Goal: Task Accomplishment & Management: Manage account settings

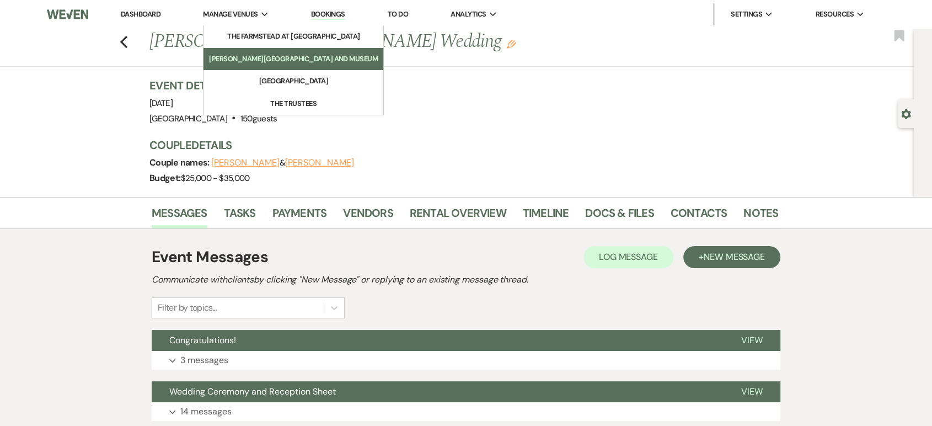
click at [256, 52] on link "[PERSON_NAME][GEOGRAPHIC_DATA] and Museum" at bounding box center [294, 59] width 180 height 22
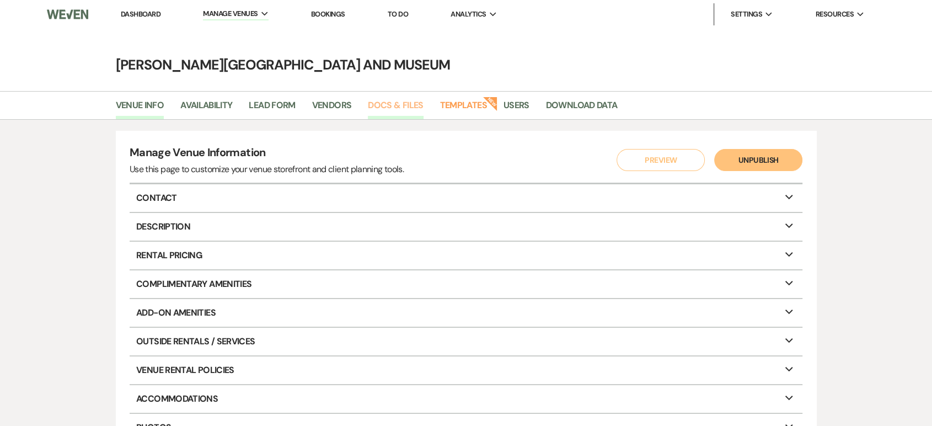
click at [398, 105] on link "Docs & Files" at bounding box center [395, 108] width 55 height 21
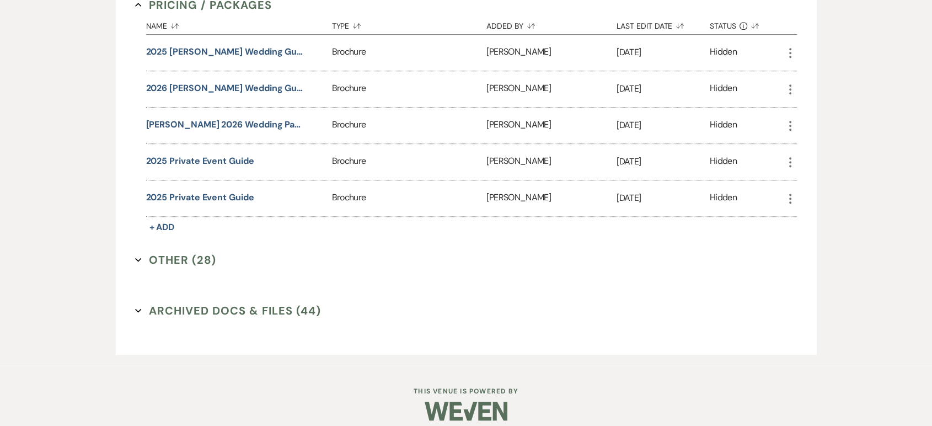
scroll to position [735, 0]
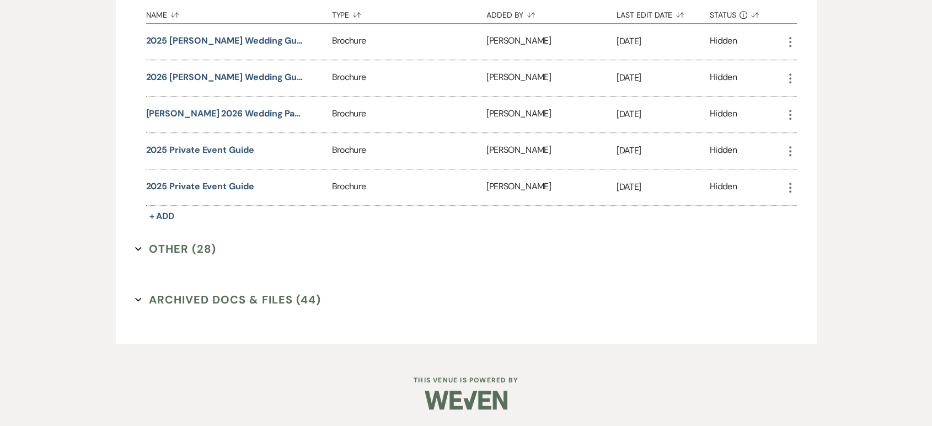
click at [168, 248] on button "Other (28) Expand" at bounding box center [175, 249] width 81 height 17
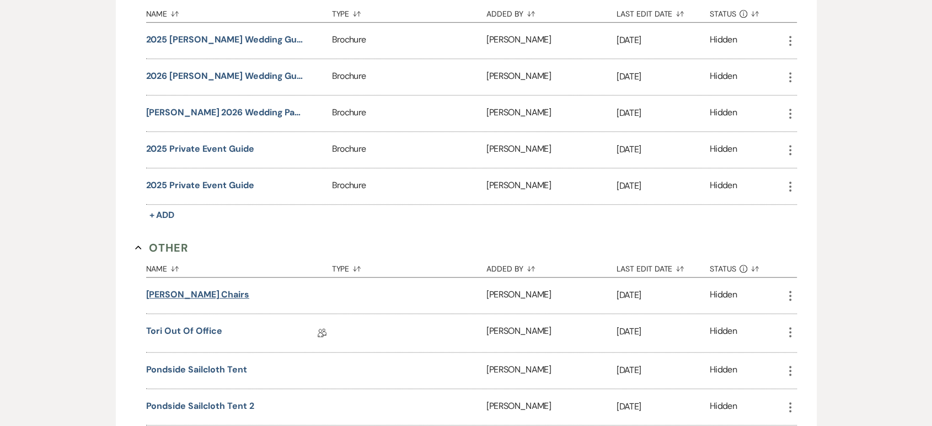
click at [176, 297] on button "[PERSON_NAME] Chairs" at bounding box center [197, 294] width 103 height 13
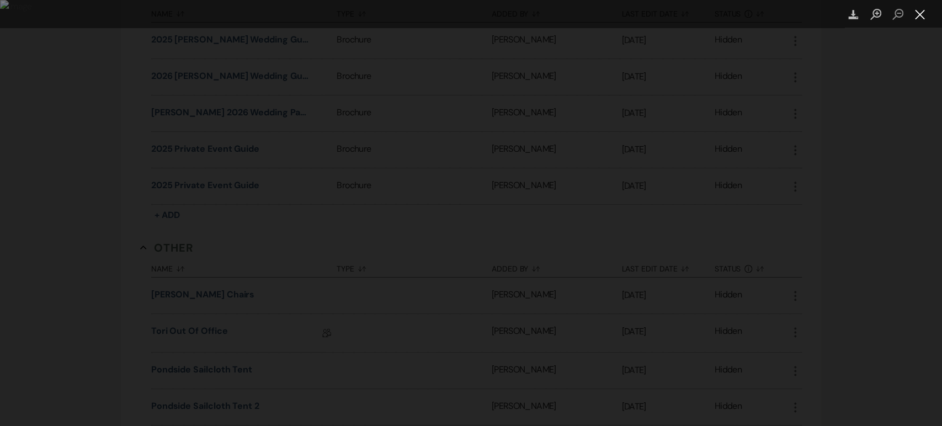
click at [921, 19] on button "Close lightbox" at bounding box center [920, 14] width 22 height 19
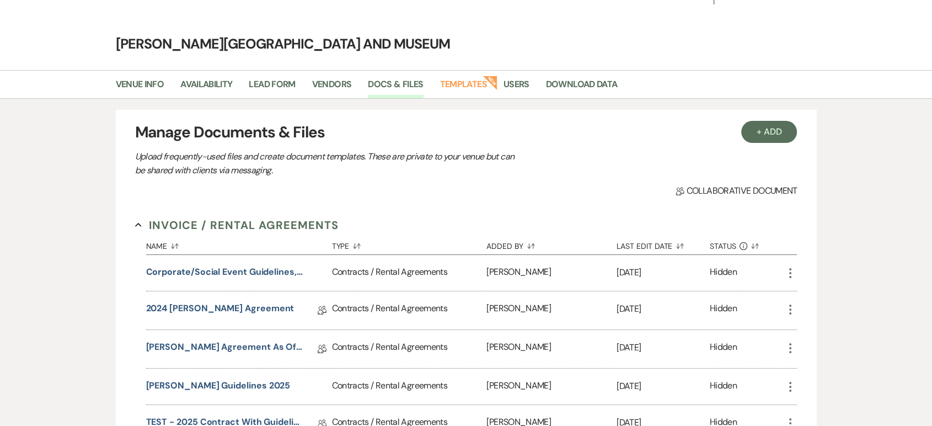
scroll to position [0, 0]
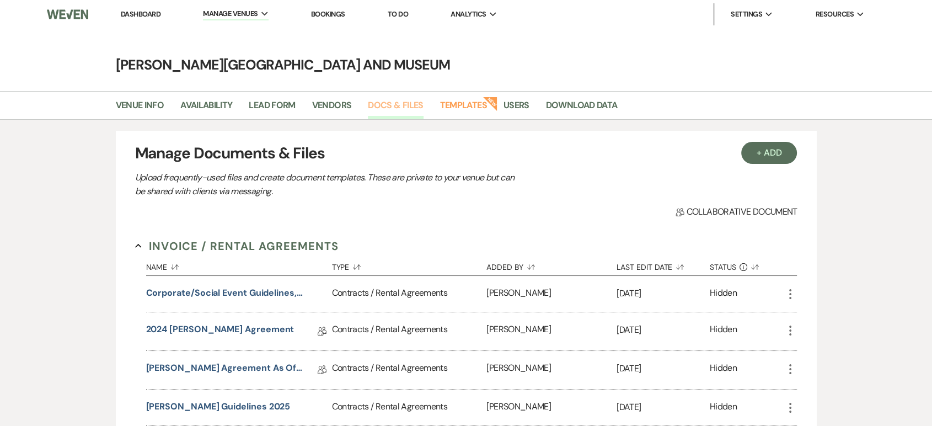
click at [410, 104] on link "Docs & Files" at bounding box center [395, 108] width 55 height 21
click at [454, 104] on link "Templates" at bounding box center [463, 108] width 47 height 21
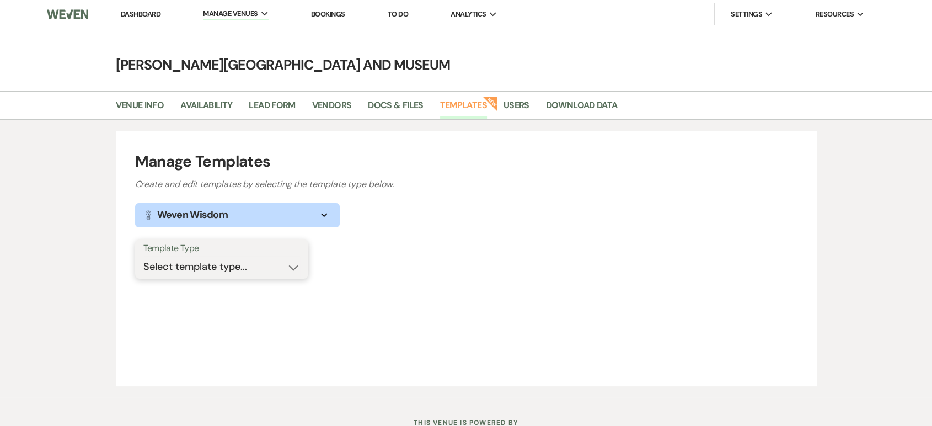
click at [275, 263] on select "Select template type... Task List Message Templates Payment Plan Inventory Item…" at bounding box center [221, 267] width 157 height 22
select select "Message Templates"
click at [143, 256] on select "Select template type... Task List Message Templates Payment Plan Inventory Item…" at bounding box center [221, 267] width 157 height 22
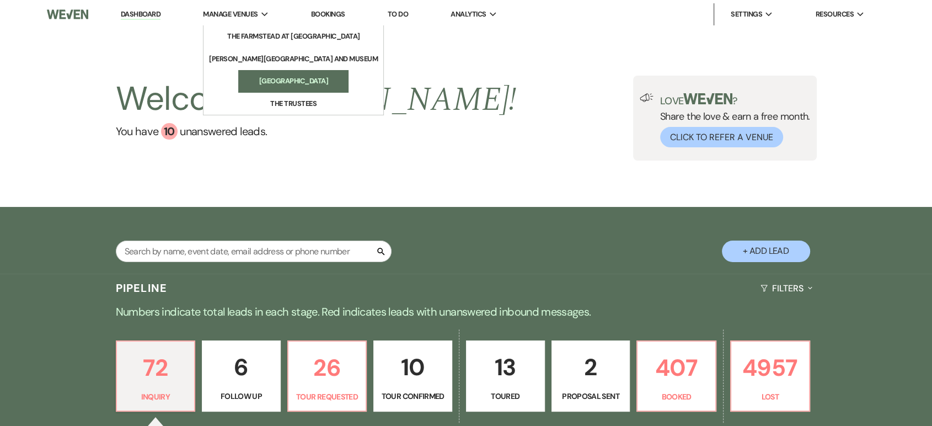
click at [271, 78] on li "[GEOGRAPHIC_DATA]" at bounding box center [293, 81] width 99 height 11
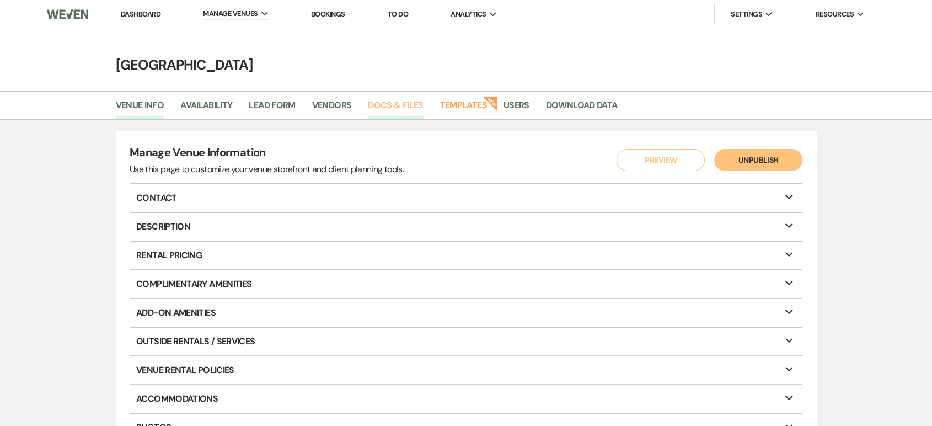
click at [406, 103] on link "Docs & Files" at bounding box center [395, 108] width 55 height 21
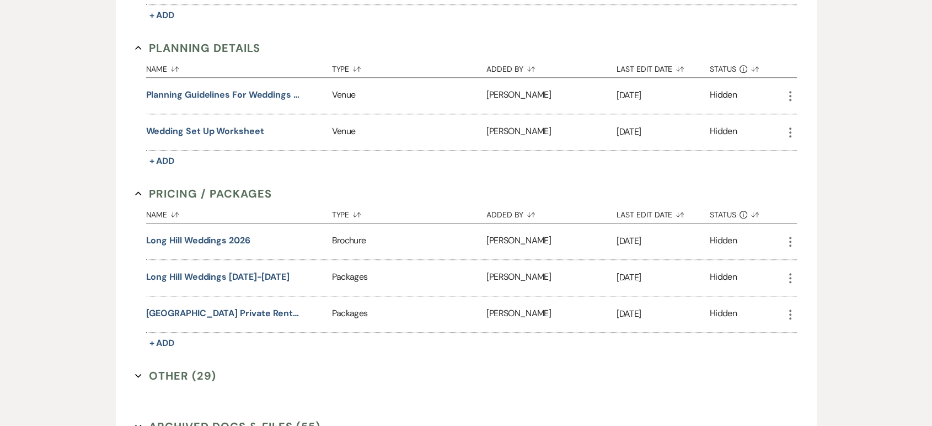
scroll to position [1132, 0]
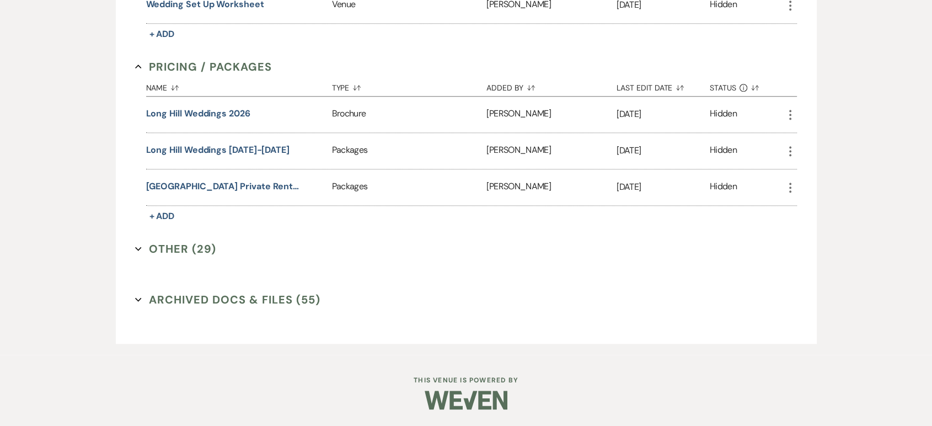
click at [173, 245] on button "Other (29) Expand" at bounding box center [175, 249] width 81 height 17
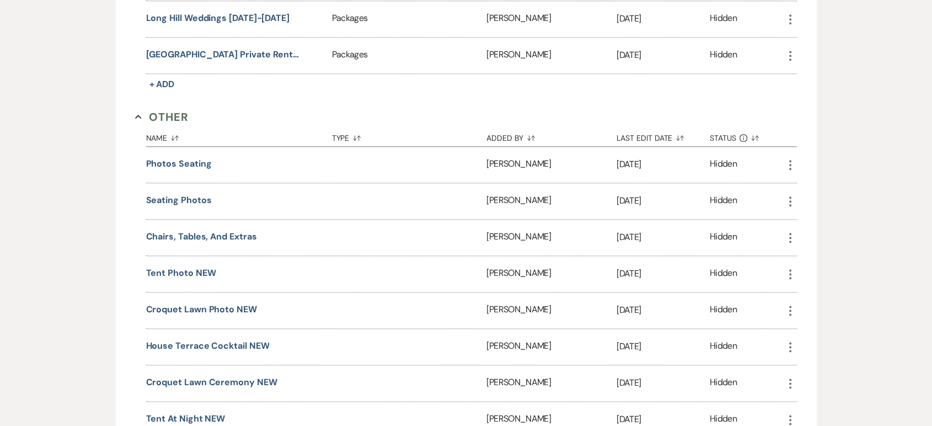
scroll to position [1275, 0]
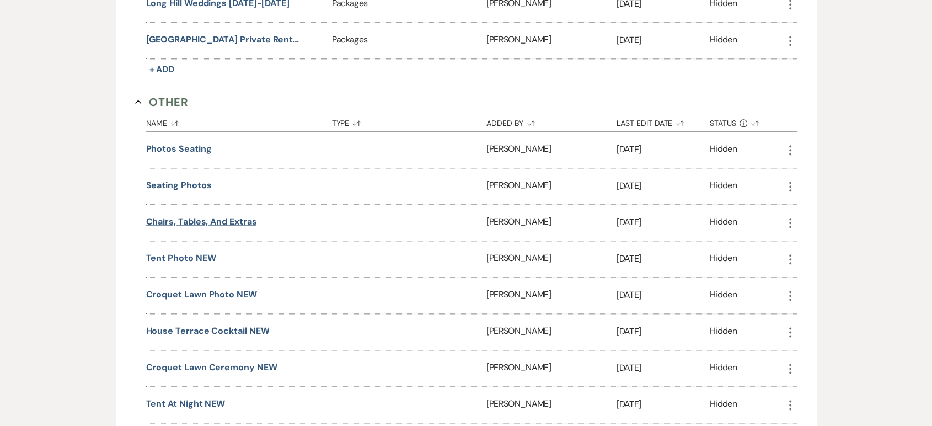
click at [186, 228] on button "Chairs, Tables, and Extras" at bounding box center [201, 221] width 111 height 13
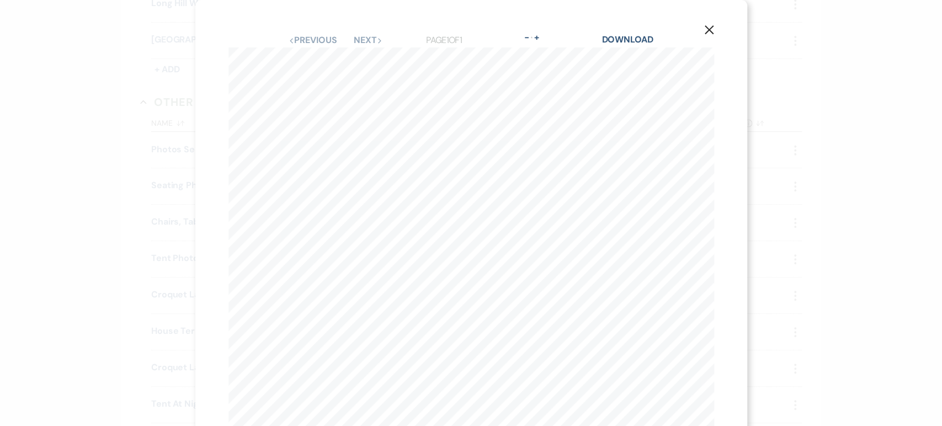
click at [710, 28] on button "X" at bounding box center [709, 29] width 17 height 19
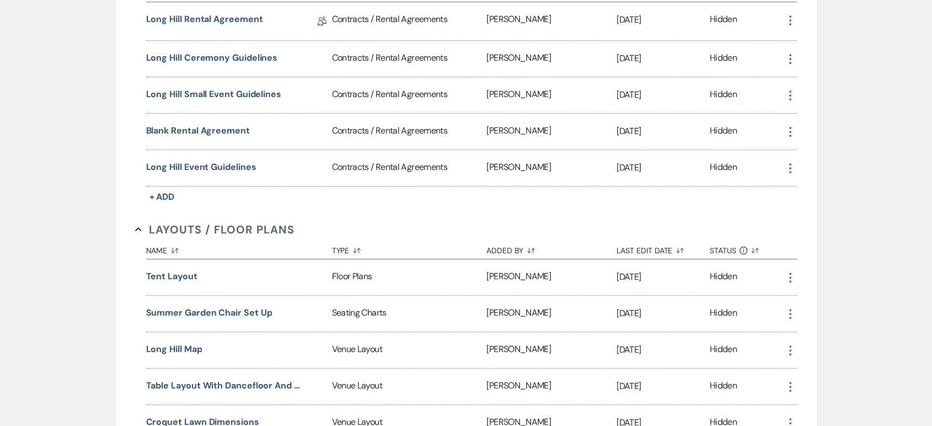
scroll to position [0, 0]
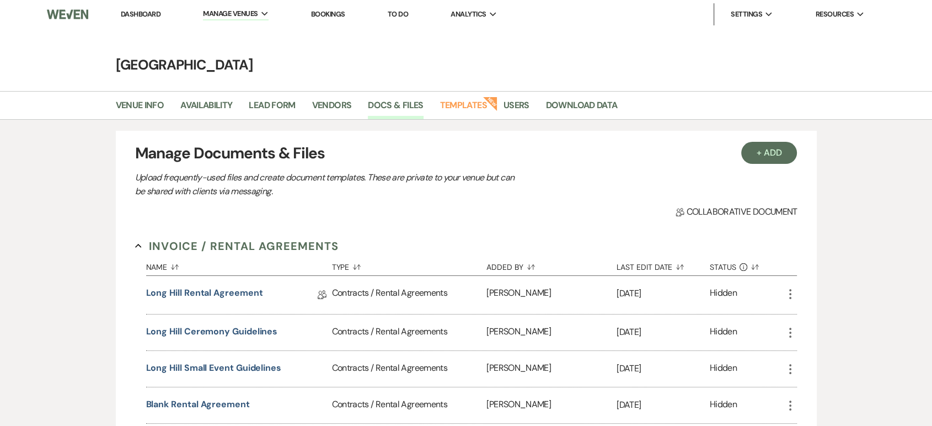
click at [155, 12] on link "Dashboard" at bounding box center [141, 13] width 40 height 9
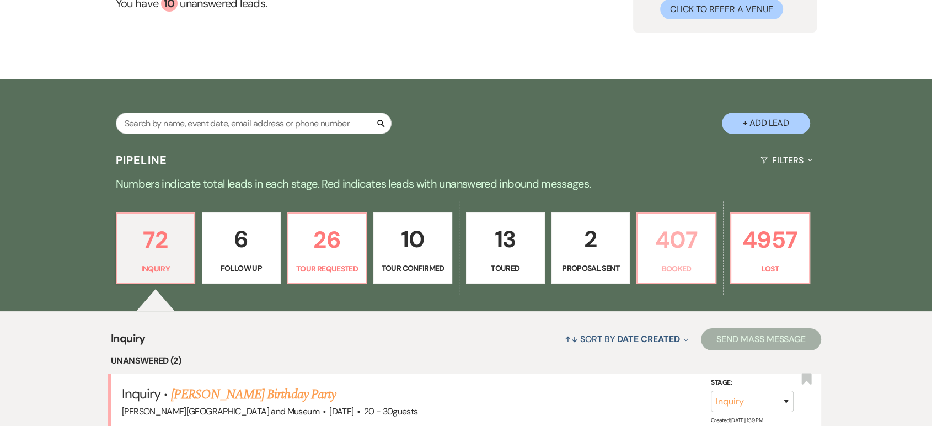
scroll to position [143, 0]
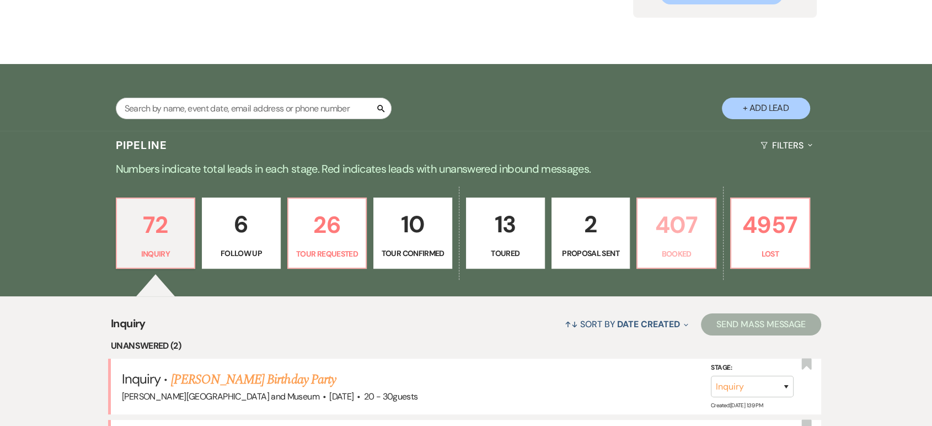
click at [707, 257] on p "Booked" at bounding box center [676, 254] width 65 height 12
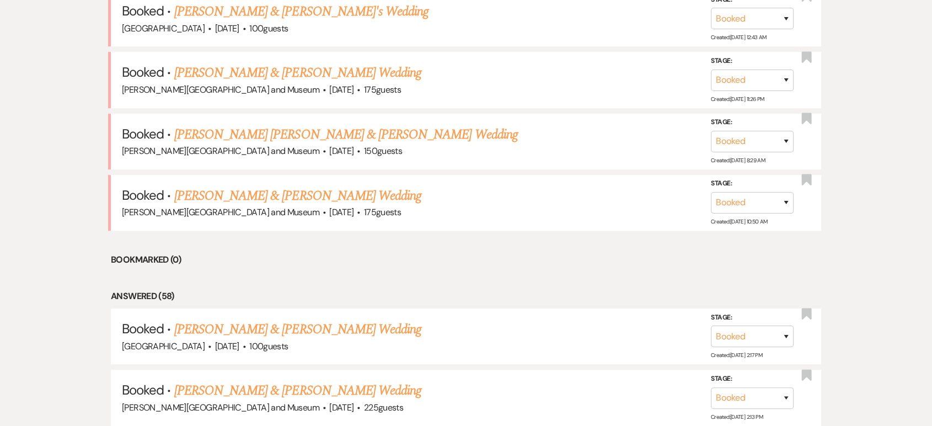
scroll to position [715, 0]
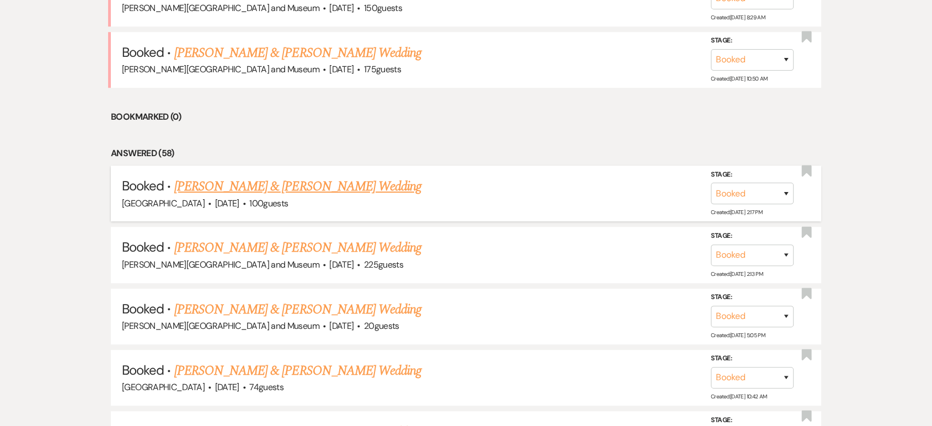
click at [305, 190] on link "Emily Barlow & Patrick Geirin's Wedding" at bounding box center [297, 187] width 247 height 20
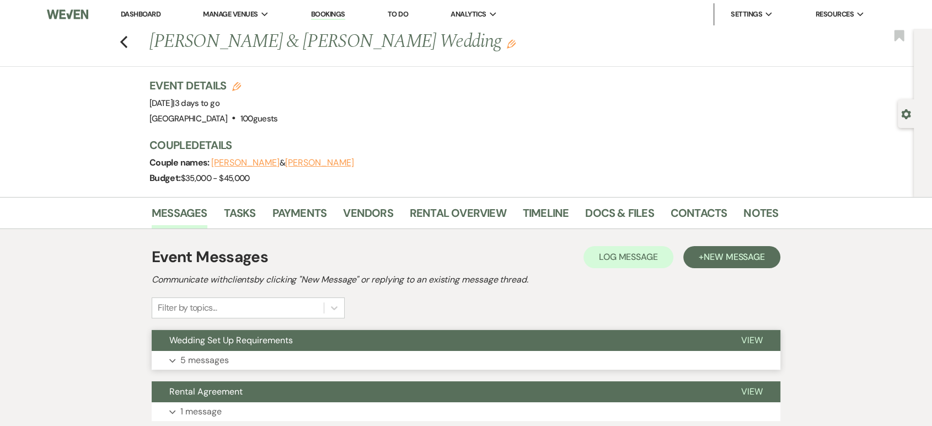
click at [271, 347] on button "Wedding Set Up Requirements" at bounding box center [438, 340] width 572 height 21
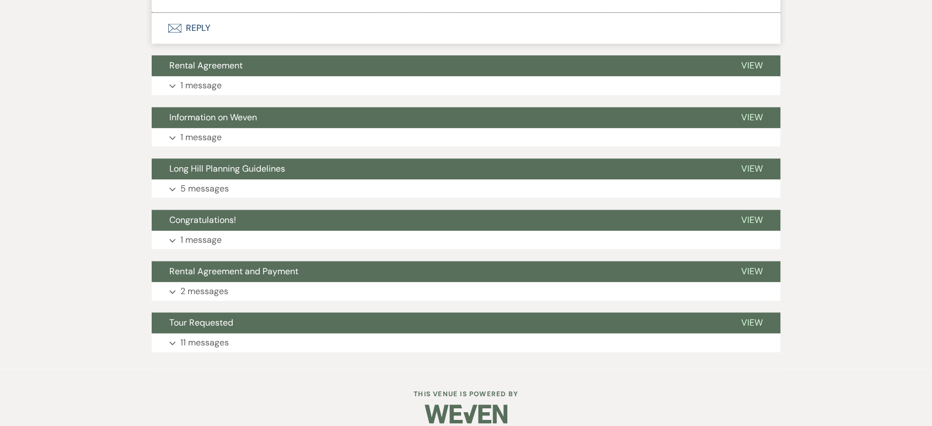
scroll to position [1426, 0]
